Goal: Information Seeking & Learning: Learn about a topic

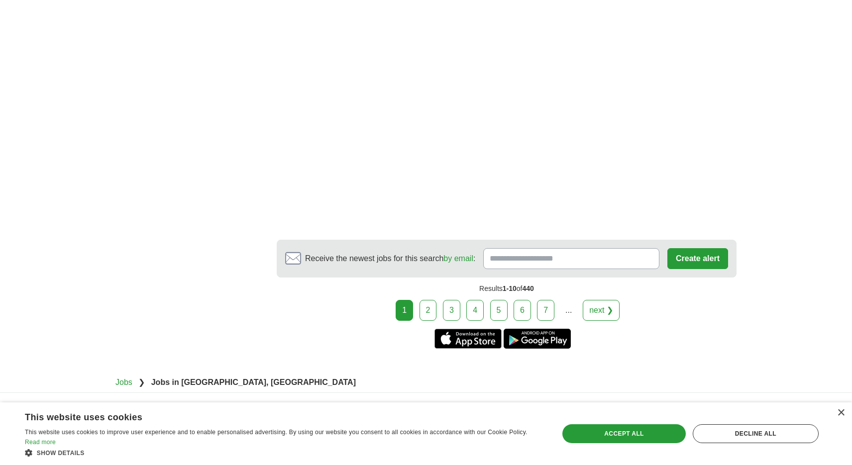
scroll to position [1735, 0]
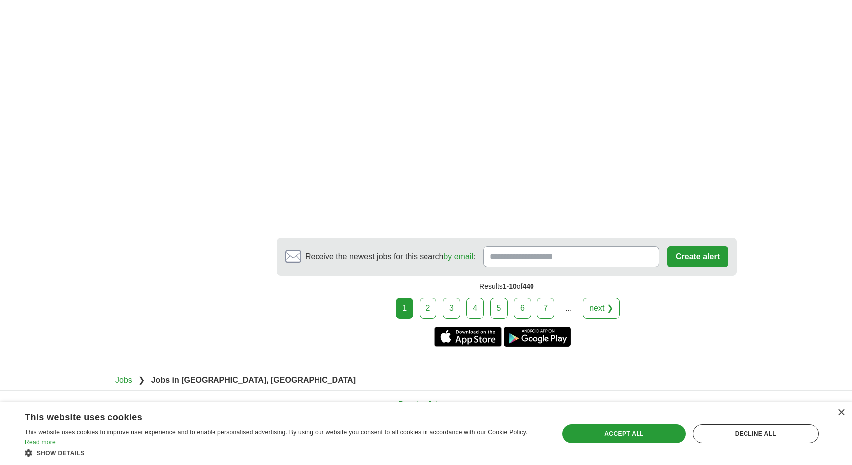
click at [596, 314] on link "next ❯" at bounding box center [601, 308] width 37 height 21
click at [599, 314] on link "next ❯" at bounding box center [601, 308] width 37 height 21
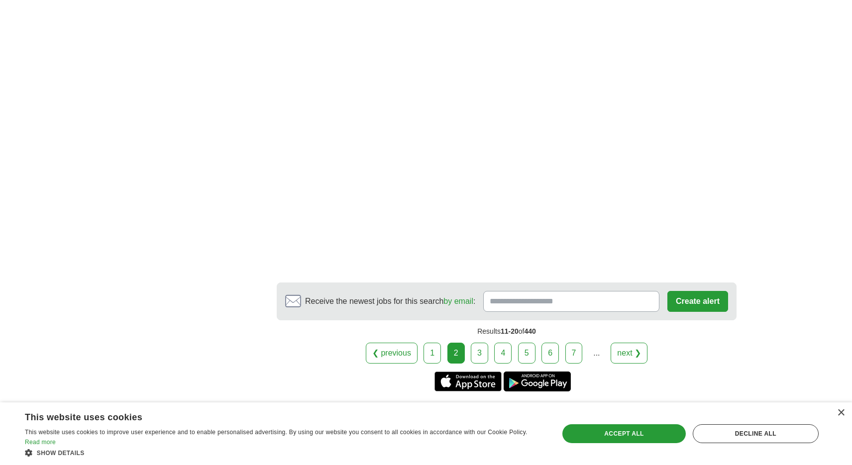
scroll to position [1777, 0]
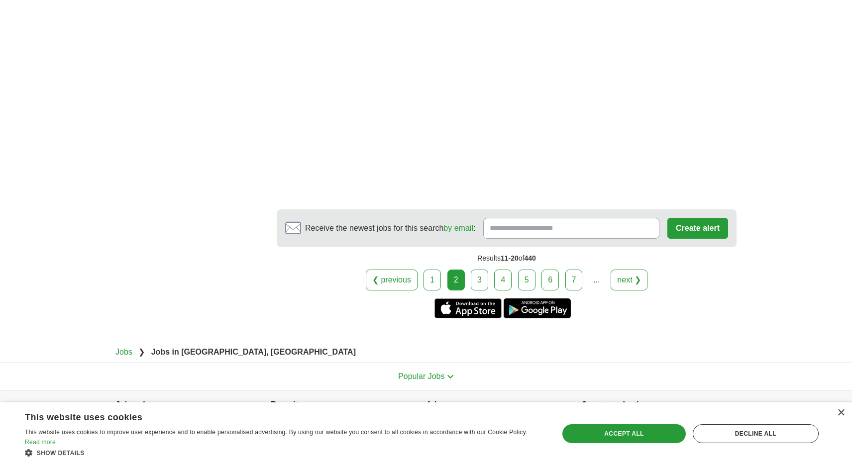
click at [477, 270] on link "3" at bounding box center [479, 280] width 17 height 21
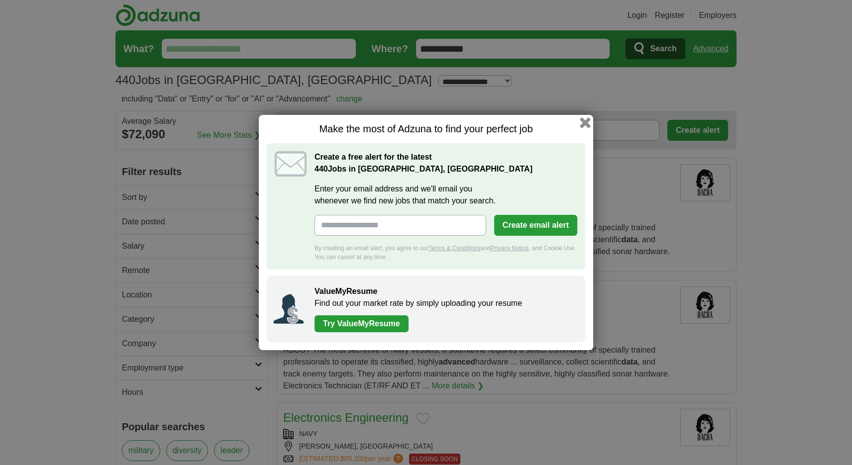
click at [585, 118] on button "button" at bounding box center [585, 122] width 11 height 11
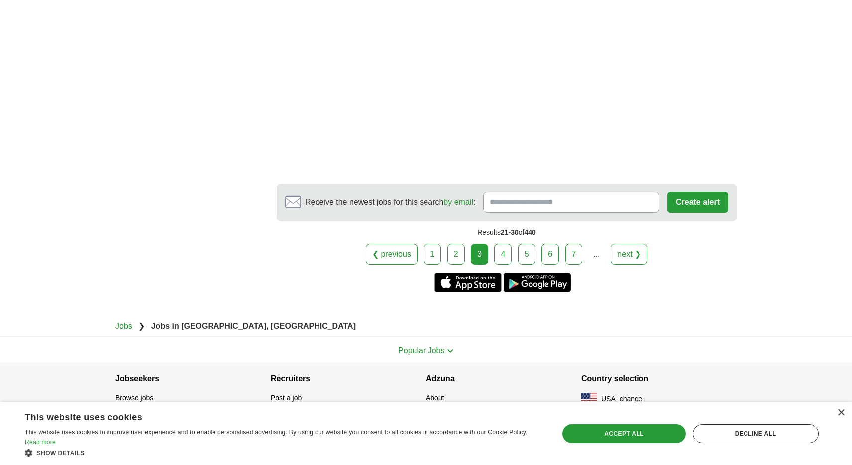
scroll to position [1786, 0]
click at [502, 253] on link "4" at bounding box center [502, 254] width 17 height 21
click at [629, 444] on div "Save & Close Accept all Decline all" at bounding box center [690, 434] width 263 height 24
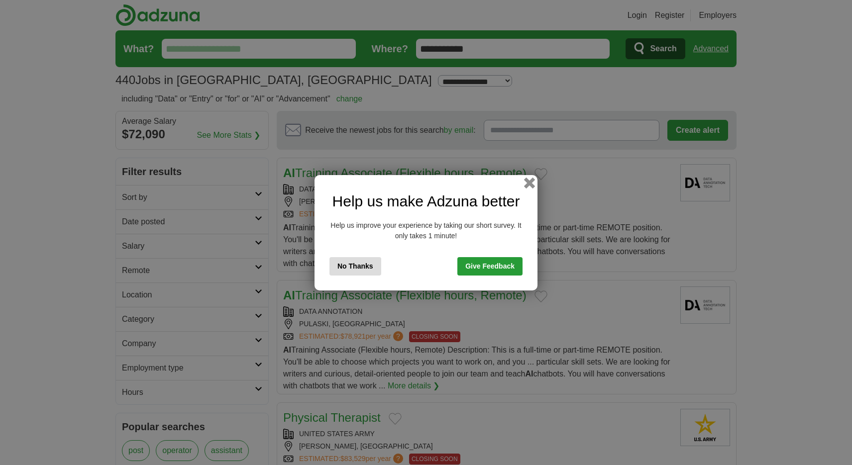
click at [531, 183] on button "button" at bounding box center [529, 182] width 11 height 11
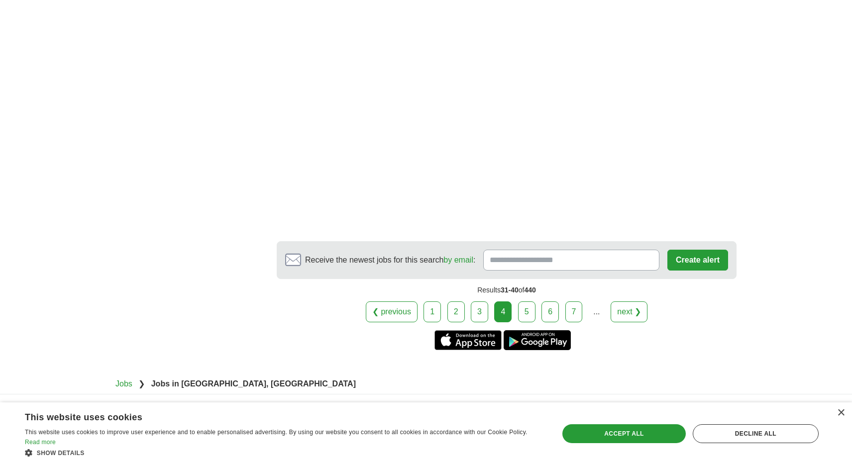
scroll to position [1833, 0]
click at [525, 302] on link "5" at bounding box center [526, 312] width 17 height 21
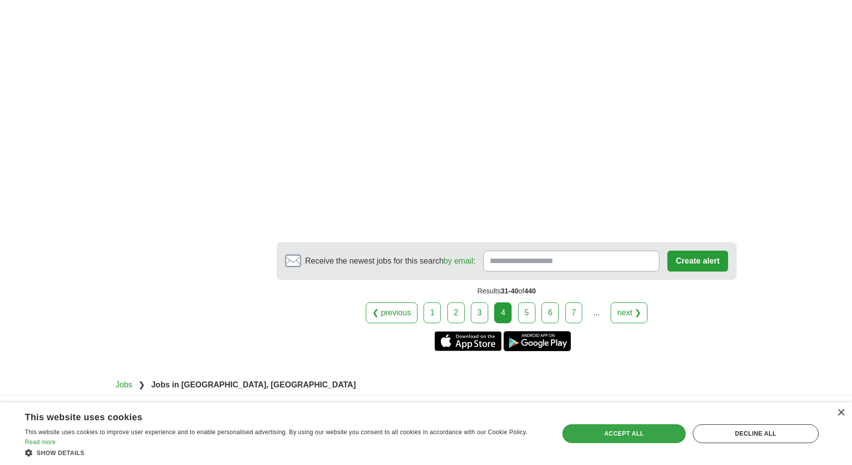
click at [598, 438] on div "Accept all" at bounding box center [623, 433] width 123 height 19
